Goal: Task Accomplishment & Management: Complete application form

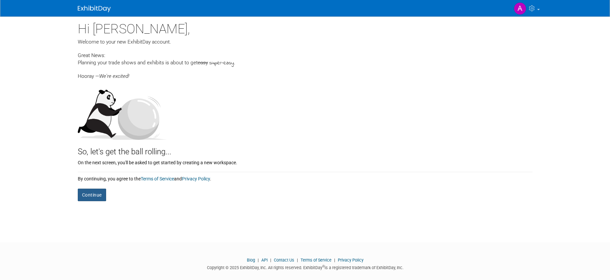
click at [90, 193] on button "Continue" at bounding box center [92, 194] width 28 height 13
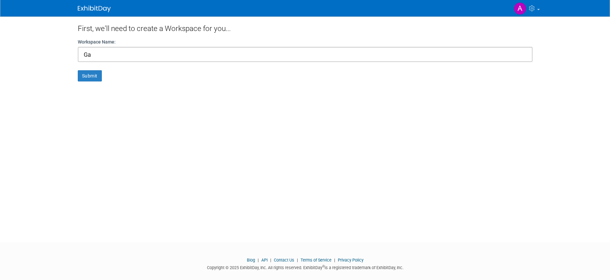
type input "G"
type input "Empowerly Events"
click at [98, 75] on button "Submit" at bounding box center [90, 75] width 24 height 11
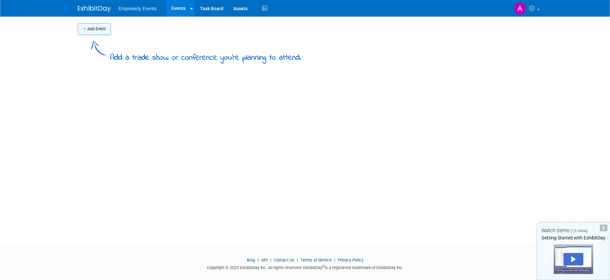
click at [84, 29] on icon "button" at bounding box center [85, 29] width 5 height 4
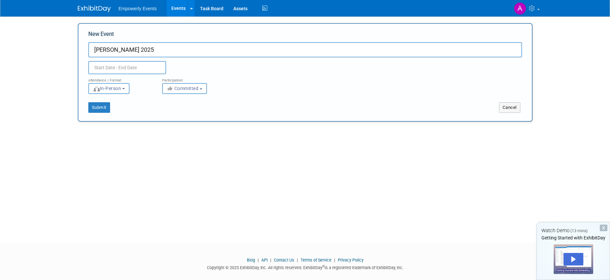
type input "[PERSON_NAME] 2025"
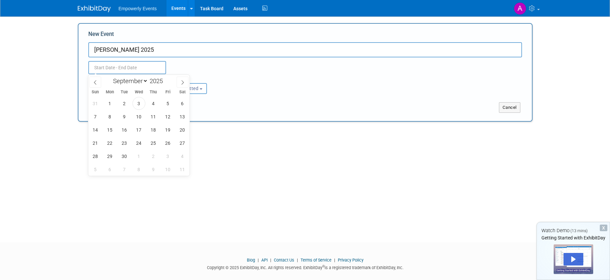
click at [133, 67] on input "text" at bounding box center [127, 67] width 78 height 13
click at [181, 103] on span "6" at bounding box center [182, 103] width 13 height 13
click at [95, 115] on span "7" at bounding box center [95, 116] width 13 height 13
type input "Sep 6, 2025 to Sep 7, 2025"
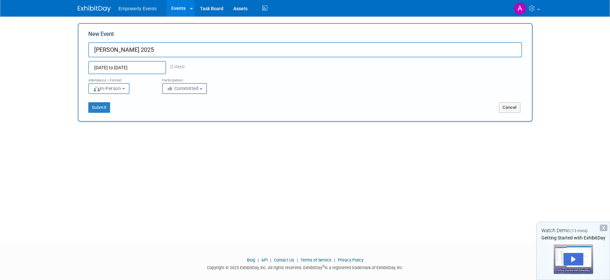
click at [171, 87] on icon "button" at bounding box center [171, 88] width 8 height 5
click at [102, 108] on button "Submit" at bounding box center [99, 107] width 22 height 11
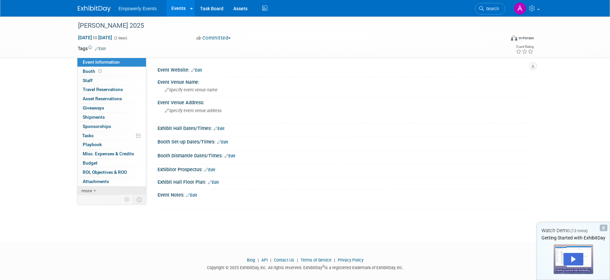
click at [92, 192] on link "more" at bounding box center [111, 190] width 68 height 9
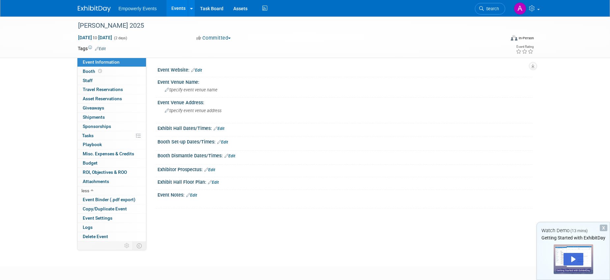
click at [52, 192] on div "Ganesh Utsav 2025 Sep 6, 2025 to Sep 7, 2025 (2 days) Sep 6, 2025 to Sep 7, 202…" at bounding box center [305, 135] width 610 height 238
click at [237, 9] on link "Assets" at bounding box center [240, 8] width 24 height 16
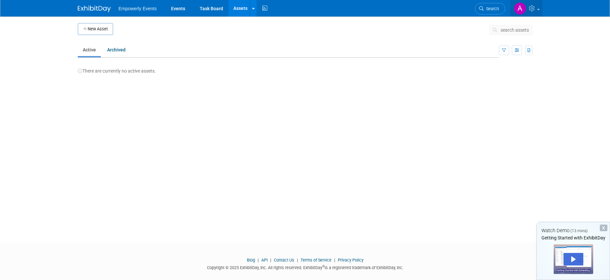
click at [536, 9] on icon at bounding box center [533, 8] width 8 height 6
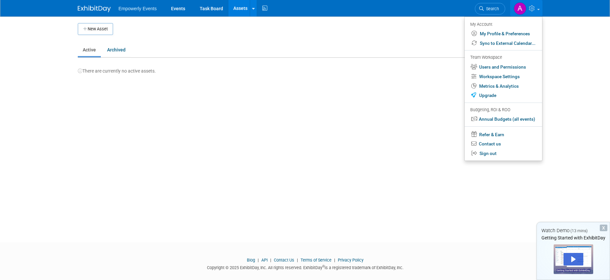
click at [64, 125] on body "Empowerly Events Events Task Board Assets New Asset Bulk Upload Assets Storage …" at bounding box center [305, 140] width 610 height 280
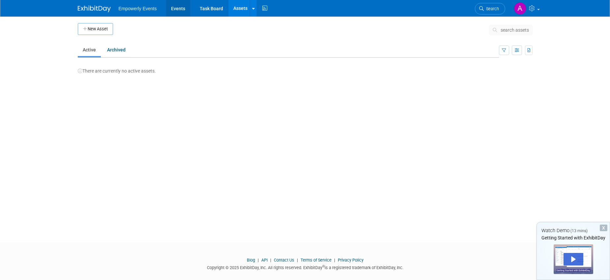
click at [185, 8] on link "Events" at bounding box center [178, 8] width 24 height 16
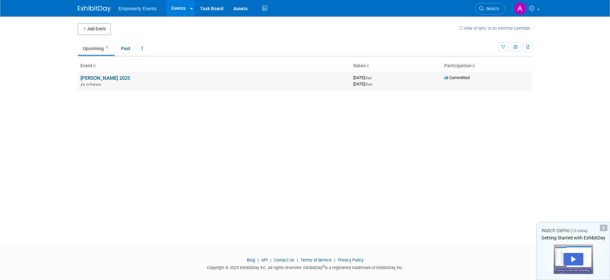
click at [100, 77] on link "[PERSON_NAME] 2025" at bounding box center [104, 78] width 49 height 6
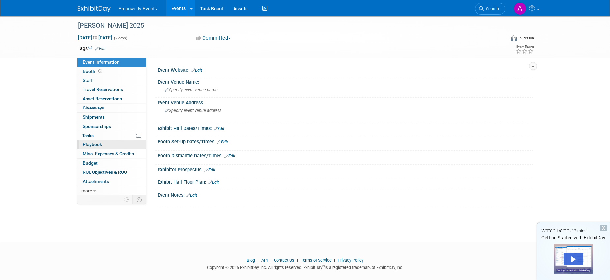
click at [87, 144] on span "Playbook 0" at bounding box center [92, 144] width 19 height 5
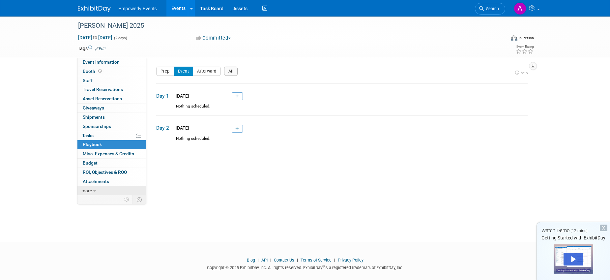
click at [90, 190] on span "more" at bounding box center [86, 190] width 11 height 5
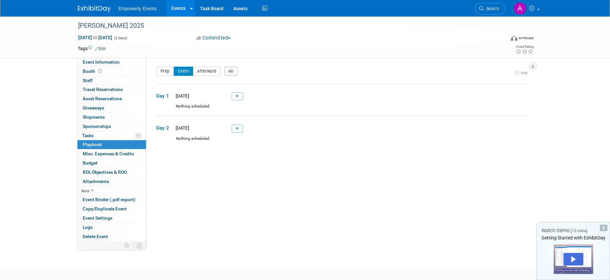
click at [44, 162] on div "Ganesh Utsav 2025 Sep 6, 2025 to Sep 7, 2025 (2 days) Sep 6, 2025 to Sep 7, 202…" at bounding box center [305, 135] width 610 height 238
click at [83, 9] on img at bounding box center [94, 9] width 33 height 7
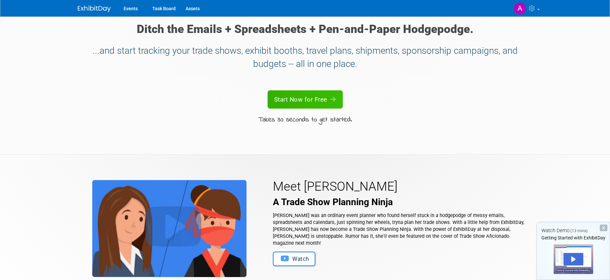
scroll to position [1540, 0]
